Goal: Navigation & Orientation: Find specific page/section

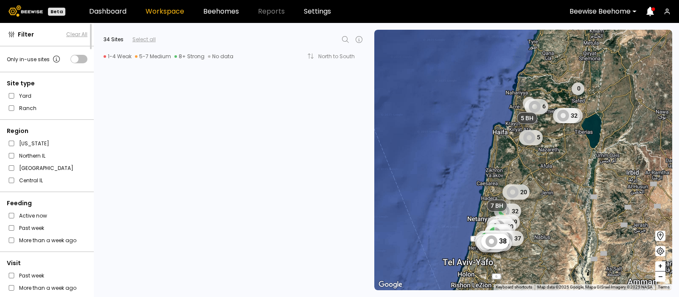
scroll to position [2377, 0]
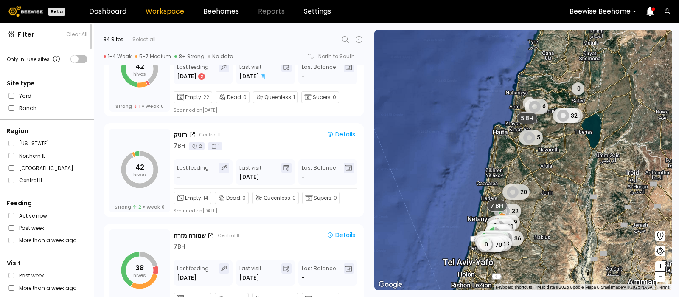
scroll to position [2159, 0]
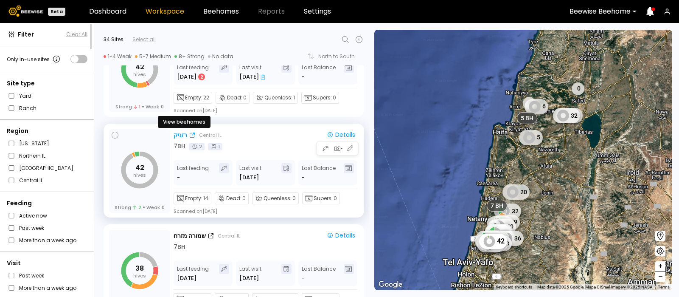
click at [178, 132] on div "רזניק" at bounding box center [181, 135] width 14 height 9
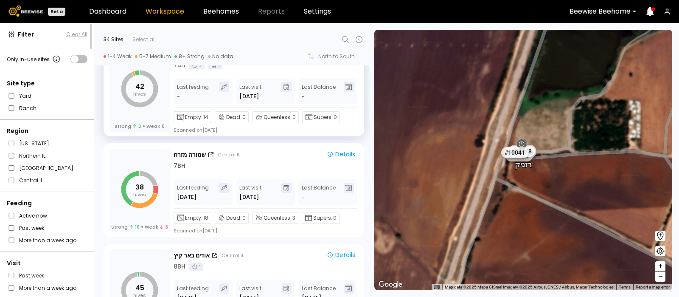
scroll to position [2242, 0]
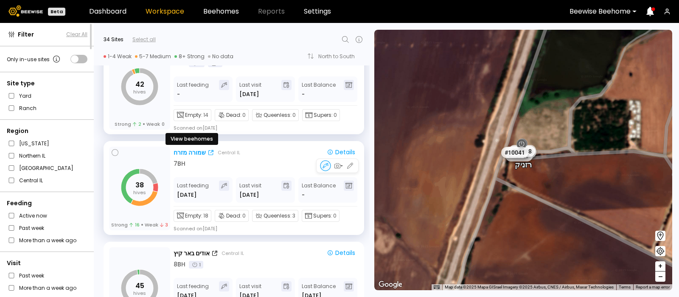
click at [182, 149] on div "שמורה מזרח" at bounding box center [190, 152] width 32 height 9
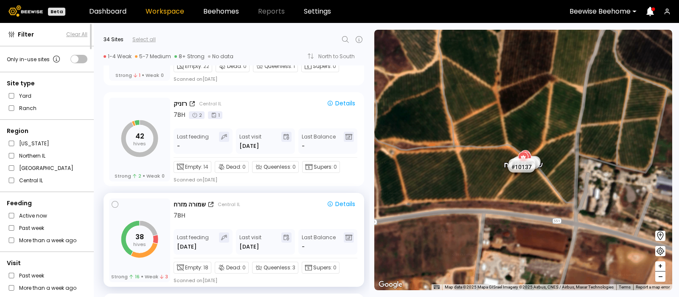
scroll to position [2187, 0]
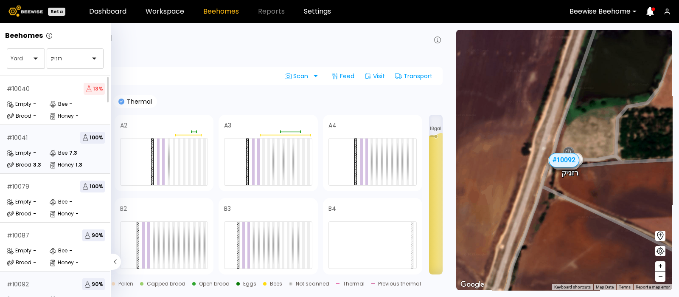
click at [31, 146] on div "# 10041 100 % Empty - Bee 7.3 Brood 3.3 Honey 1.3" at bounding box center [56, 149] width 112 height 49
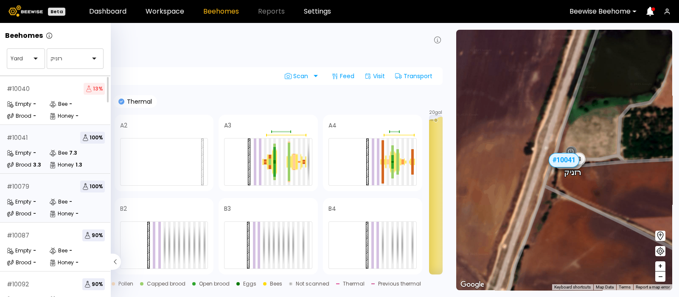
click at [38, 194] on div "# 10079 100 % Empty - Bee - Brood - Honey -" at bounding box center [56, 198] width 112 height 49
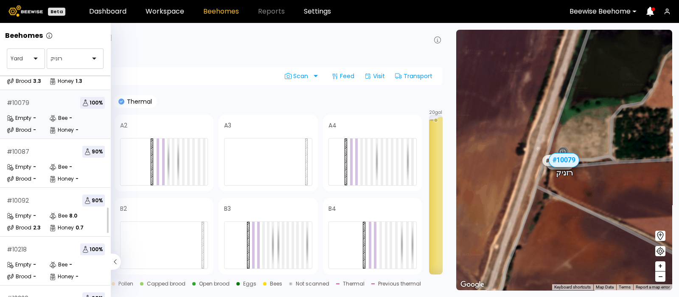
scroll to position [84, 0]
click at [34, 205] on div "# 10092 90 % Empty - Bee 8.0 Brood 2.3 Honey 0.7" at bounding box center [56, 211] width 112 height 49
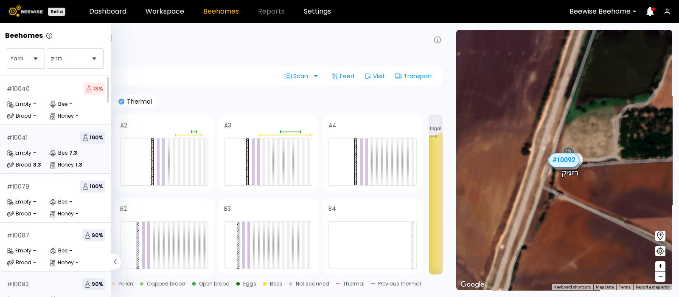
click at [41, 142] on div "# 10041 100 %" at bounding box center [56, 138] width 98 height 12
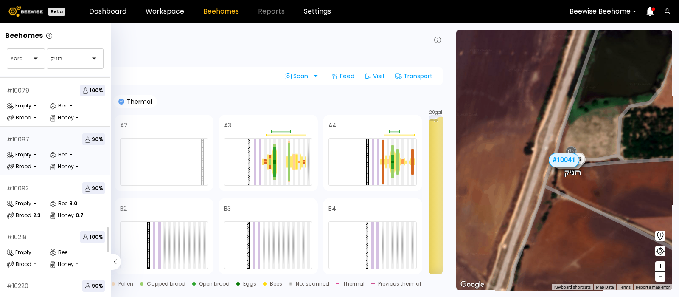
scroll to position [102, 0]
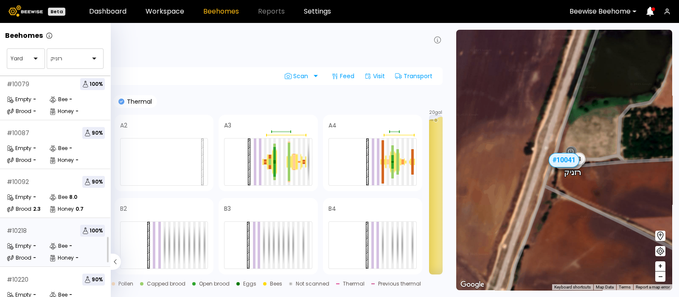
click at [25, 235] on div "# 10218 100 %" at bounding box center [56, 230] width 98 height 12
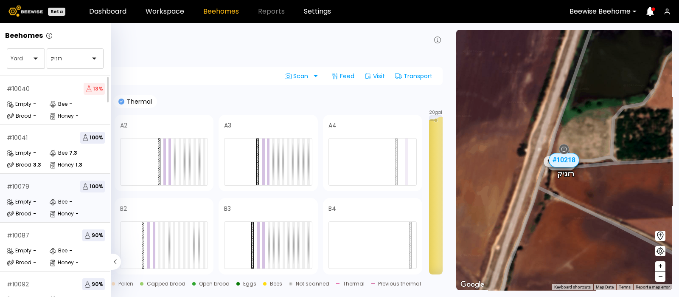
click at [23, 192] on div "# 10079 100 %" at bounding box center [56, 186] width 98 height 12
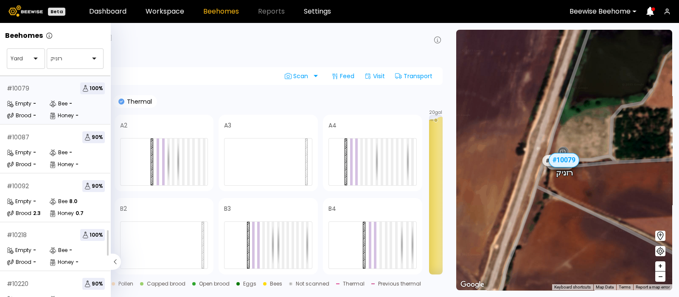
scroll to position [125, 0]
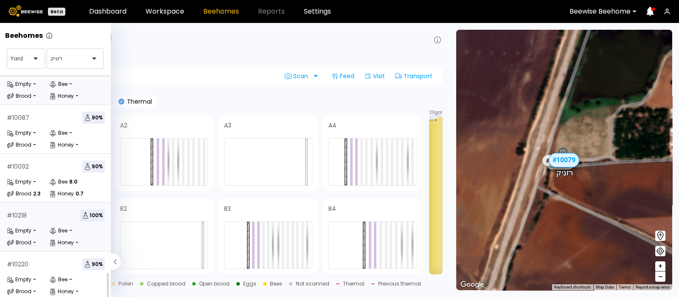
click at [34, 228] on div "-" at bounding box center [34, 230] width 3 height 5
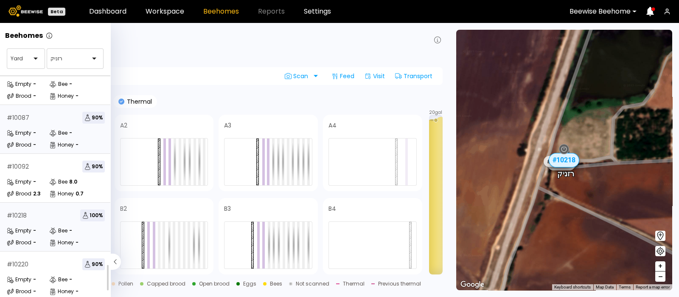
scroll to position [125, 0]
click at [33, 277] on div "-" at bounding box center [34, 279] width 3 height 5
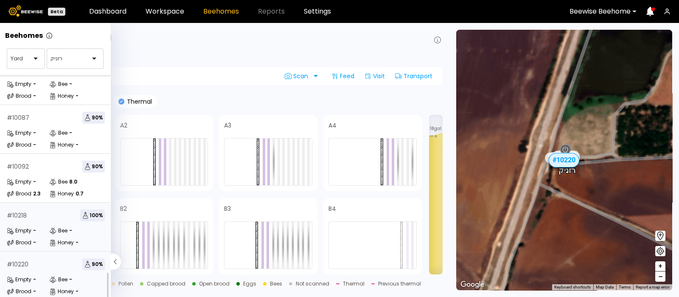
click at [31, 226] on div "Empty" at bounding box center [19, 230] width 25 height 8
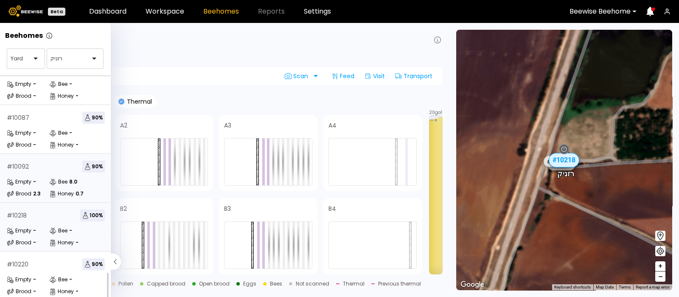
click at [21, 163] on div "# 10092 90 %" at bounding box center [56, 166] width 98 height 12
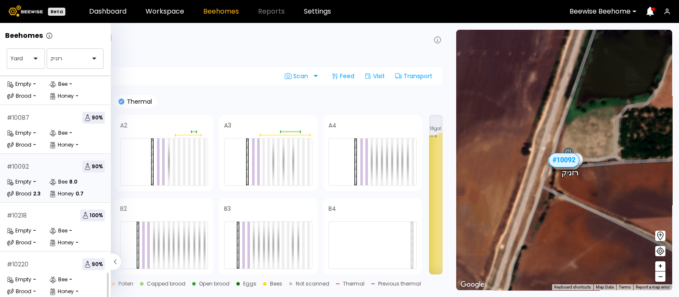
click at [21, 163] on div "# 10092 90 %" at bounding box center [56, 166] width 98 height 12
click at [40, 129] on div "Empty -" at bounding box center [28, 133] width 42 height 8
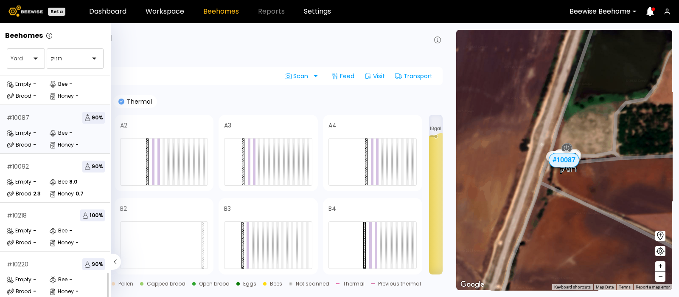
click at [40, 129] on div "Empty -" at bounding box center [28, 133] width 42 height 8
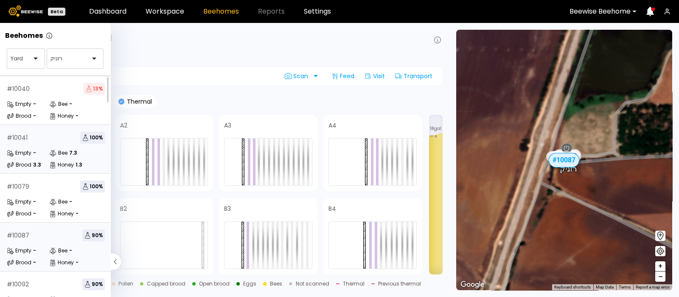
click at [42, 144] on div "# 10041 100 % Empty - Bee 7.3 Brood 3.3 Honey 1.3" at bounding box center [56, 149] width 112 height 49
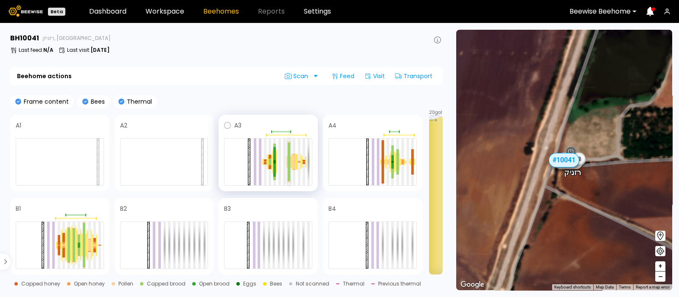
click at [289, 157] on div at bounding box center [289, 152] width 3 height 19
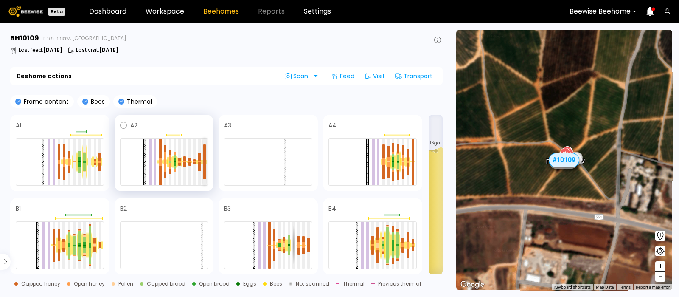
click at [204, 158] on div at bounding box center [204, 152] width 3 height 17
